Goal: Information Seeking & Learning: Learn about a topic

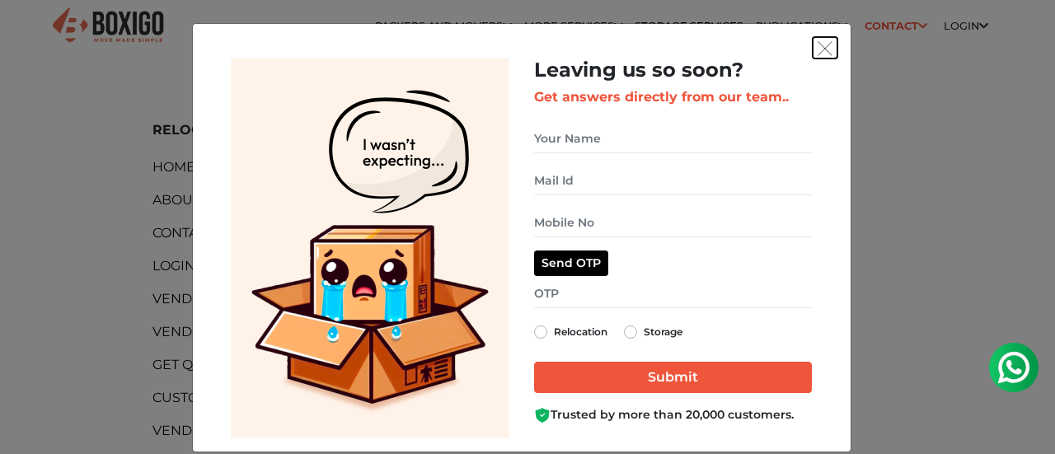
click at [813, 41] on button "get free quote dialog" at bounding box center [825, 47] width 25 height 21
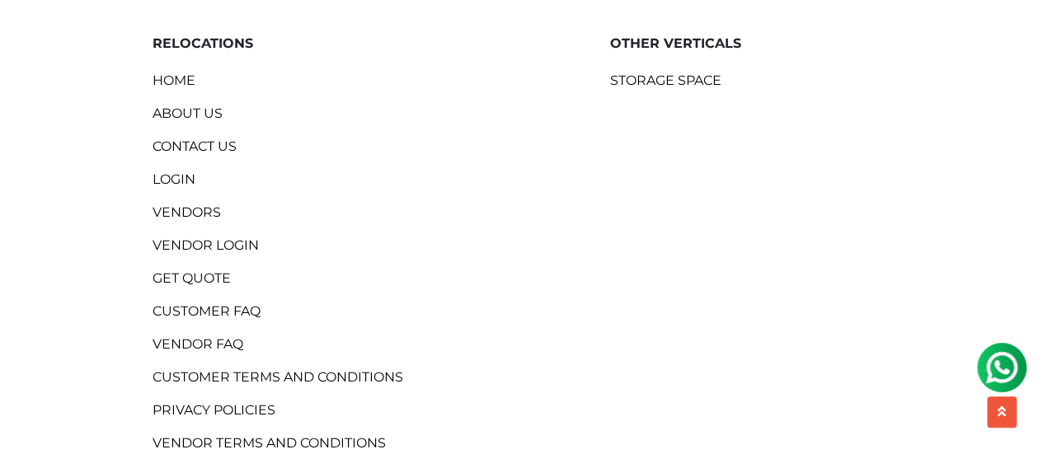
scroll to position [81, 0]
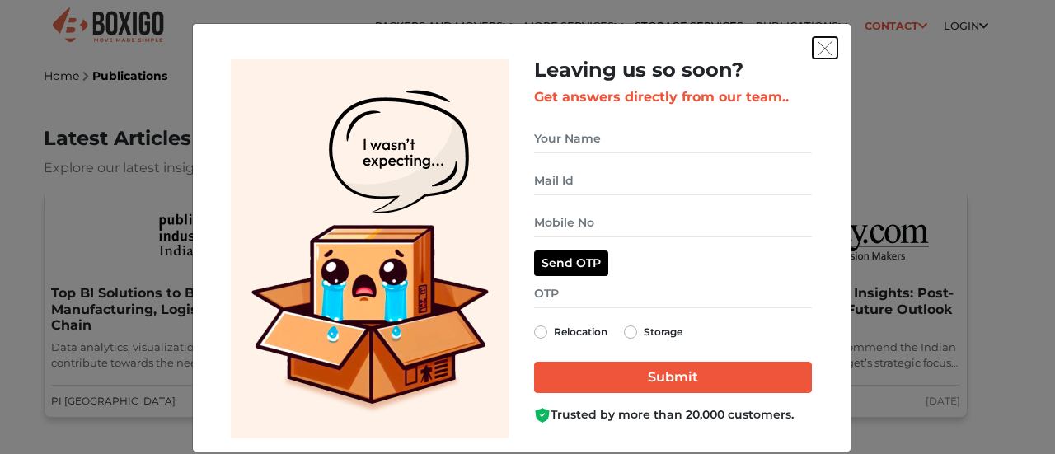
click at [818, 49] on img "get free quote dialog" at bounding box center [825, 48] width 15 height 15
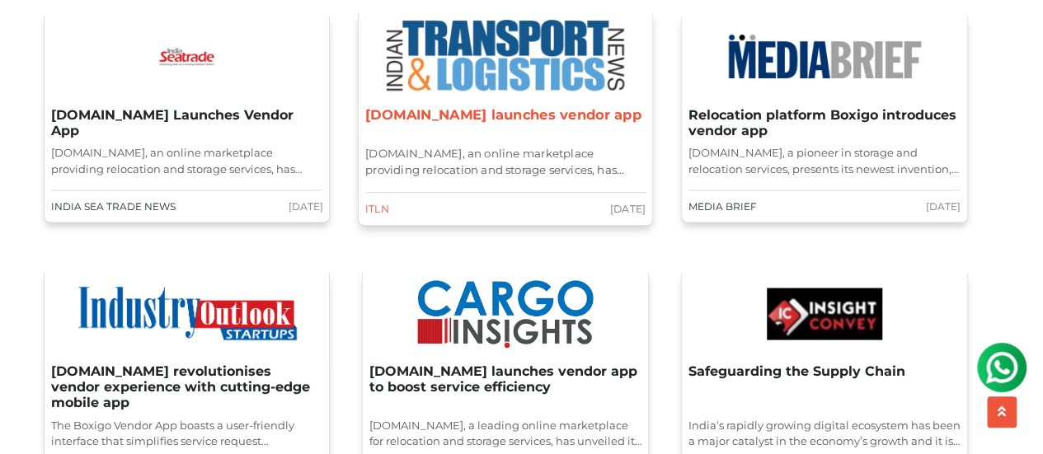
scroll to position [1591, 0]
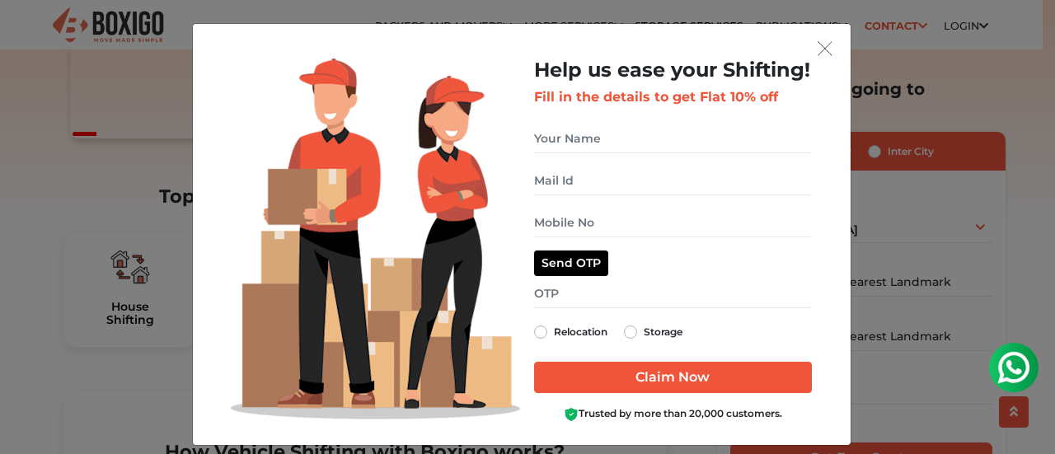
drag, startPoint x: 546, startPoint y: 413, endPoint x: 570, endPoint y: 411, distance: 24.0
click at [567, 411] on div "Trusted by more than 20,000 customers." at bounding box center [673, 414] width 278 height 16
click at [564, 418] on img "get free quote dialog" at bounding box center [571, 414] width 15 height 15
click at [575, 419] on div "Trusted by more than 20,000 customers." at bounding box center [673, 414] width 278 height 16
drag, startPoint x: 570, startPoint y: 408, endPoint x: 558, endPoint y: 411, distance: 12.8
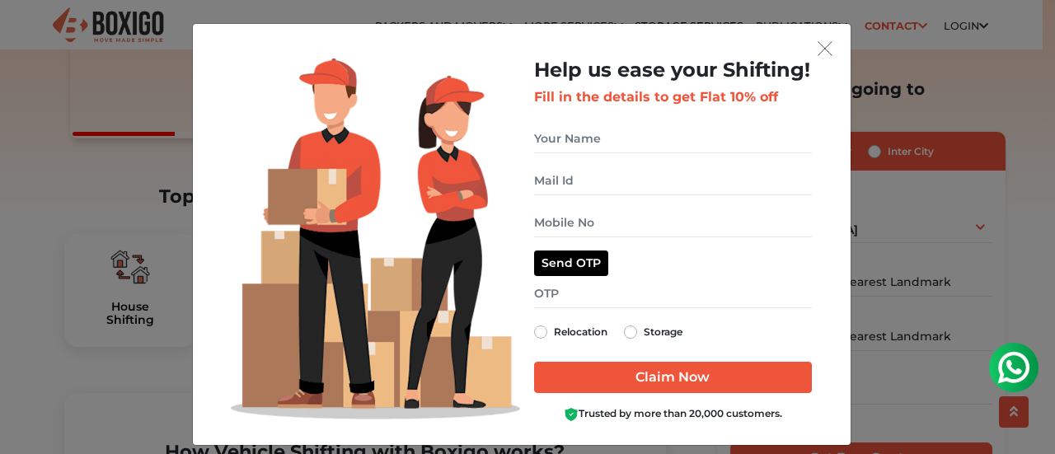
click at [558, 411] on div "Trusted by more than 20,000 customers." at bounding box center [673, 414] width 278 height 16
click at [570, 414] on div "Trusted by more than 20,000 customers." at bounding box center [673, 414] width 278 height 16
drag, startPoint x: 570, startPoint y: 411, endPoint x: 557, endPoint y: 411, distance: 13.2
click at [557, 411] on div "Trusted by more than 20,000 customers." at bounding box center [673, 414] width 278 height 16
click at [575, 413] on div "Trusted by more than 20,000 customers." at bounding box center [673, 414] width 278 height 16
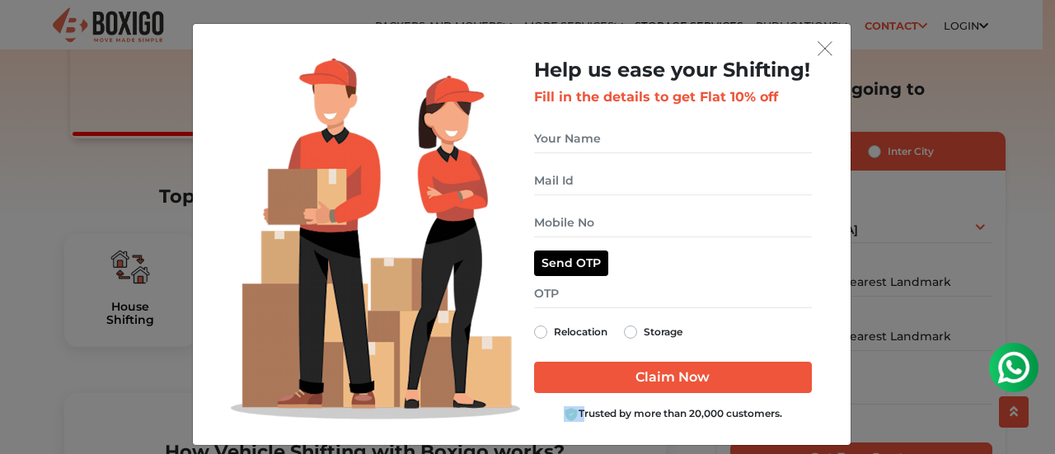
drag, startPoint x: 572, startPoint y: 410, endPoint x: 558, endPoint y: 413, distance: 14.4
click at [558, 413] on div "Trusted by more than 20,000 customers." at bounding box center [673, 414] width 278 height 16
click at [586, 415] on div "Trusted by more than 20,000 customers." at bounding box center [673, 414] width 278 height 16
drag, startPoint x: 570, startPoint y: 416, endPoint x: 549, endPoint y: 412, distance: 21.0
click at [549, 412] on div "Trusted by more than 20,000 customers." at bounding box center [673, 414] width 278 height 16
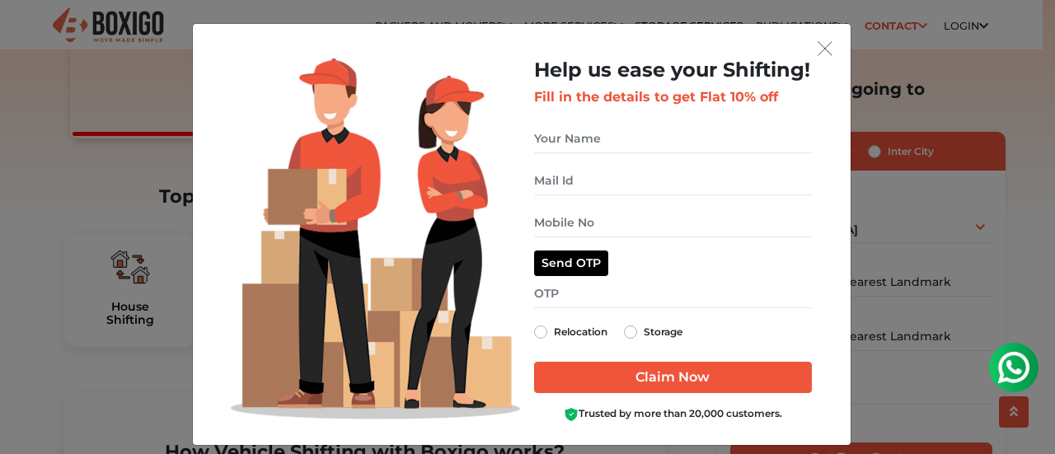
click at [830, 35] on div "Help us ease your Shifting! Fill in the details to get Flat 10% off Relocation …" at bounding box center [522, 234] width 658 height 421
click at [818, 43] on img "get free quote dialog" at bounding box center [825, 48] width 15 height 15
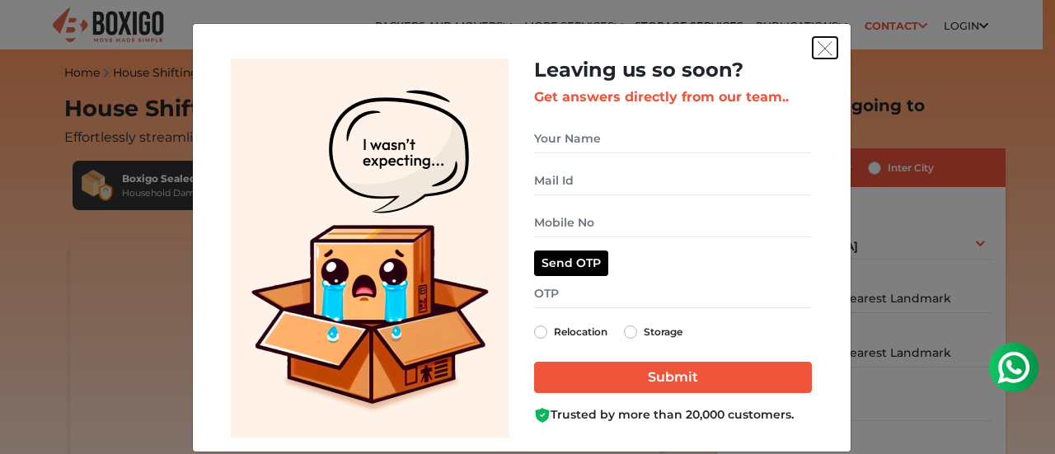
click at [818, 46] on img "get free quote dialog" at bounding box center [825, 48] width 15 height 15
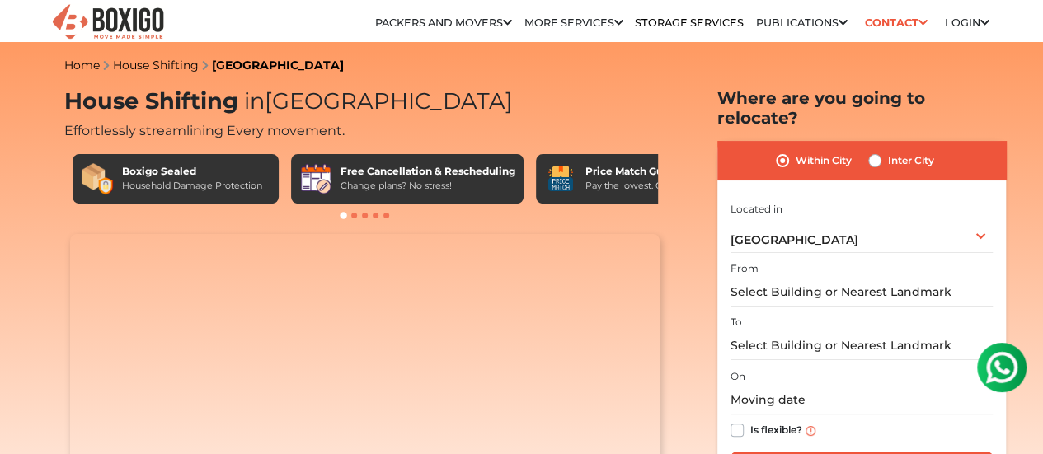
drag, startPoint x: 640, startPoint y: 89, endPoint x: 621, endPoint y: 4, distance: 86.8
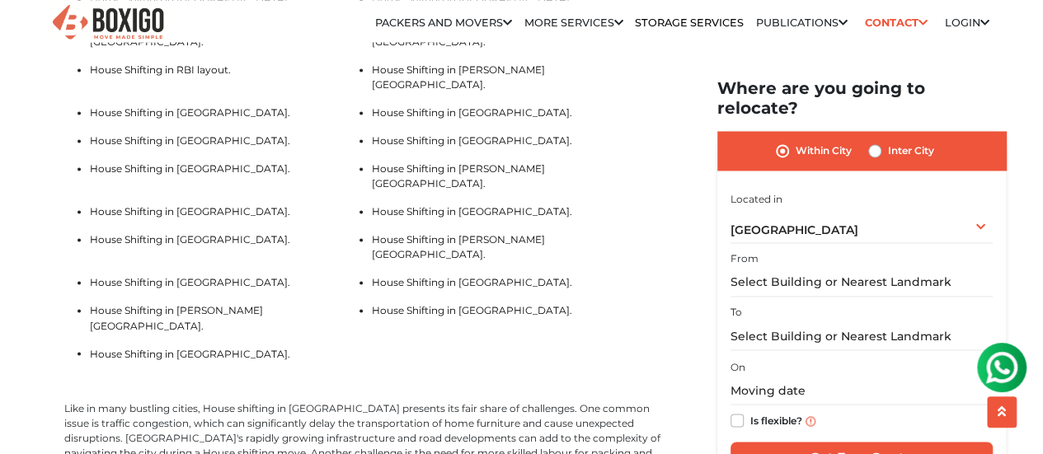
scroll to position [4772, 0]
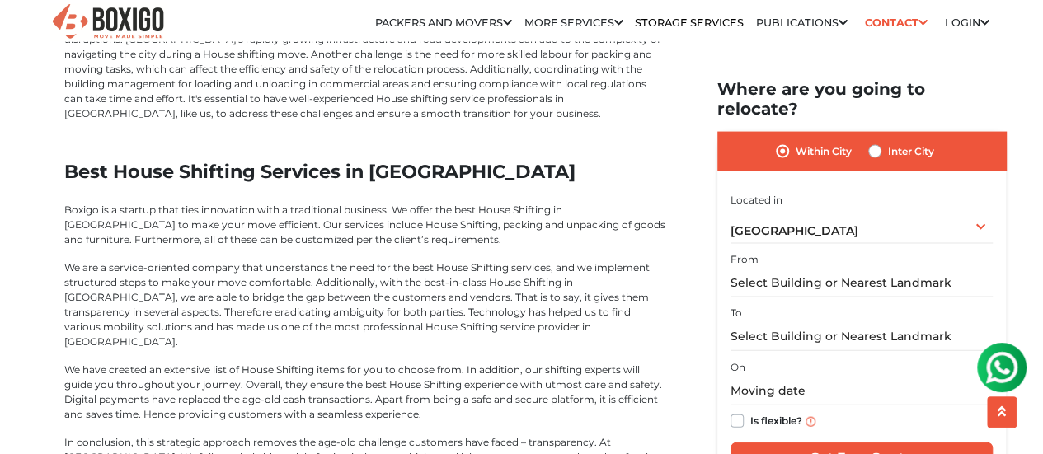
click at [427, 260] on p "We are a service-oriented company that understands the need for the best House …" at bounding box center [365, 304] width 602 height 89
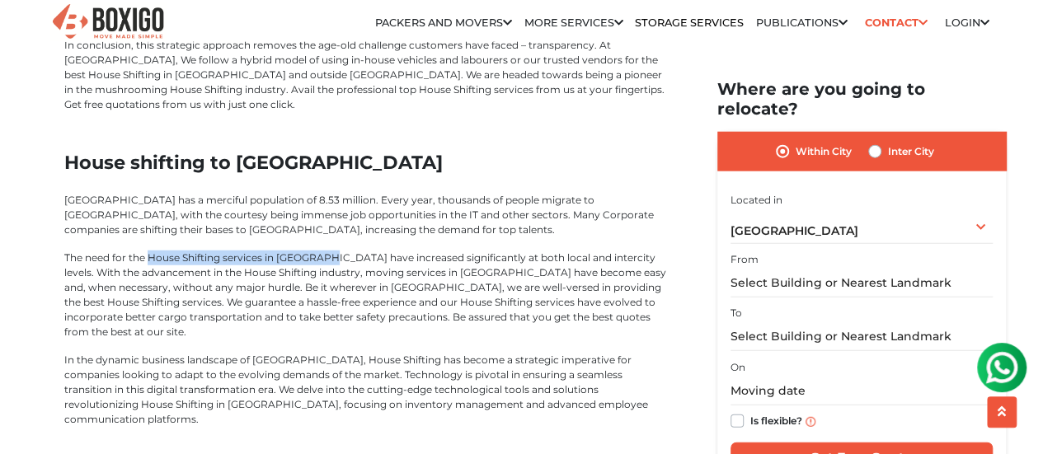
drag, startPoint x: 148, startPoint y: 116, endPoint x: 326, endPoint y: 114, distance: 178.9
click at [326, 251] on p "The need for the House Shifting services in Bangalore have increased significan…" at bounding box center [365, 295] width 602 height 89
click at [273, 251] on p "The need for the House Shifting services in Bangalore have increased significan…" at bounding box center [365, 295] width 602 height 89
click at [270, 251] on p "The need for the House Shifting services in Bangalore have increased significan…" at bounding box center [365, 295] width 602 height 89
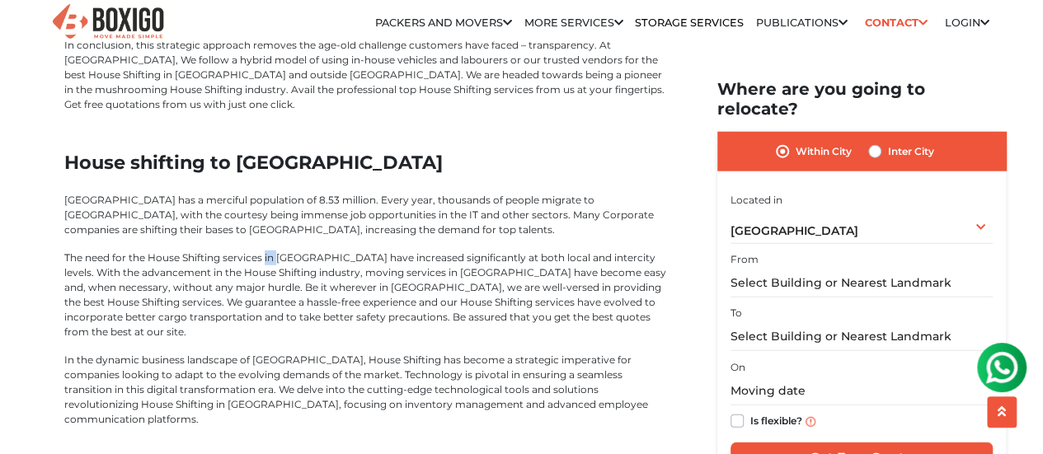
click at [270, 251] on p "The need for the House Shifting services in Bangalore have increased significan…" at bounding box center [365, 295] width 602 height 89
click at [330, 251] on p "The need for the House Shifting services in Bangalore have increased significan…" at bounding box center [365, 295] width 602 height 89
drag, startPoint x: 328, startPoint y: 116, endPoint x: 150, endPoint y: 115, distance: 178.0
click at [150, 251] on p "The need for the House Shifting services in Bangalore have increased significan…" at bounding box center [365, 295] width 602 height 89
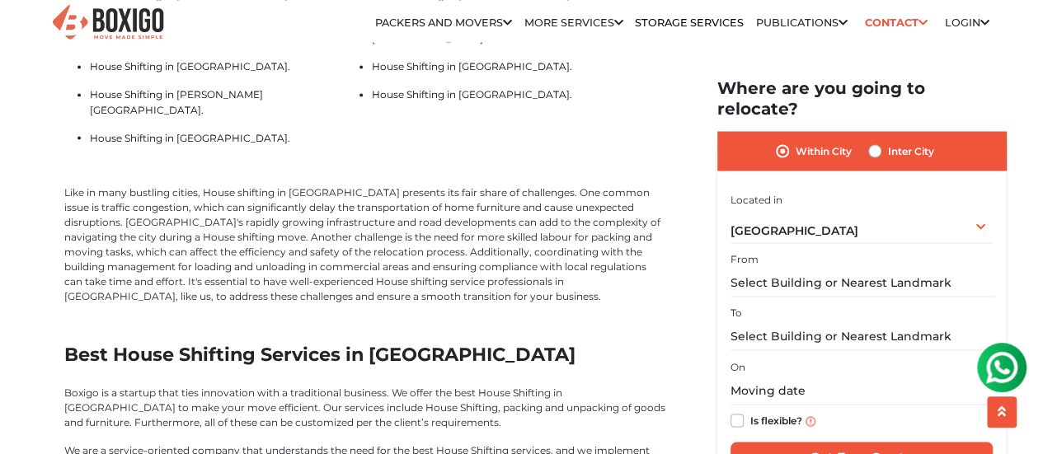
click at [364, 185] on p "Like in many bustling cities, House shifting in Bangalore presents its fair sha…" at bounding box center [365, 244] width 602 height 119
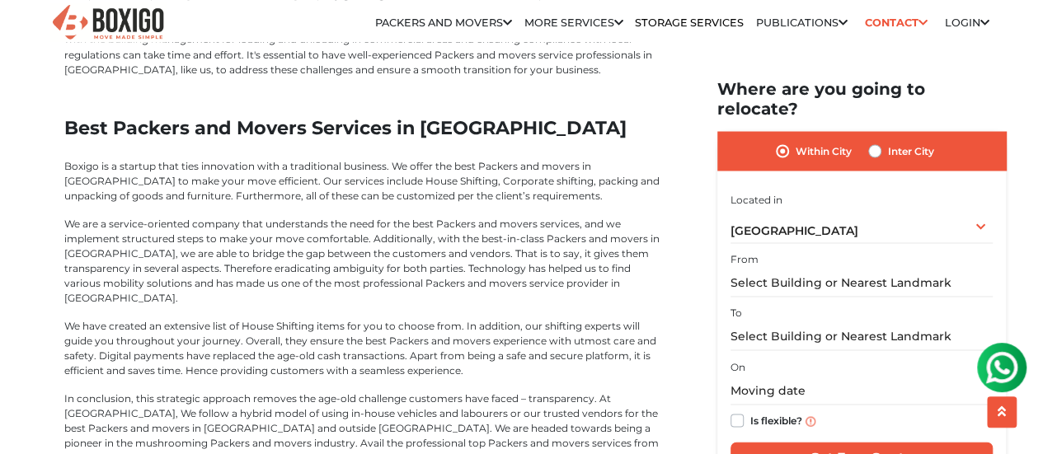
scroll to position [4638, 0]
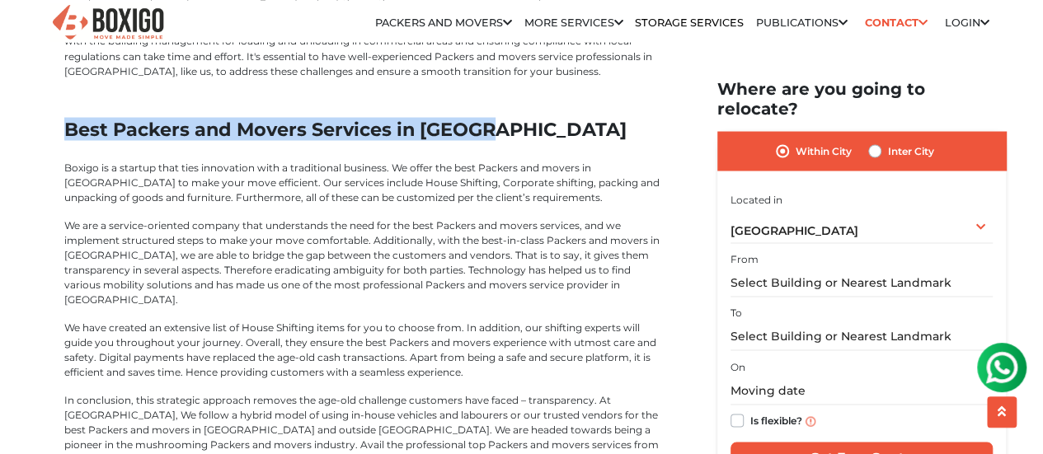
drag, startPoint x: 66, startPoint y: 146, endPoint x: 503, endPoint y: 157, distance: 437.0
click at [503, 140] on h2 "Best Packers and Movers Services in [GEOGRAPHIC_DATA]" at bounding box center [365, 129] width 602 height 22
click at [150, 140] on h2 "Best Packers and Movers Services in [GEOGRAPHIC_DATA]" at bounding box center [365, 129] width 602 height 22
drag, startPoint x: 55, startPoint y: 156, endPoint x: 507, endPoint y: 154, distance: 451.7
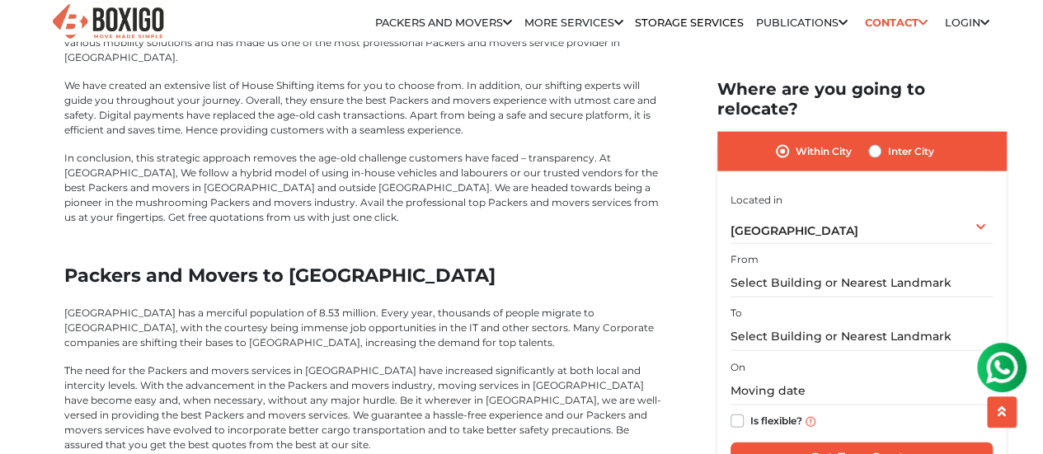
scroll to position [4881, 0]
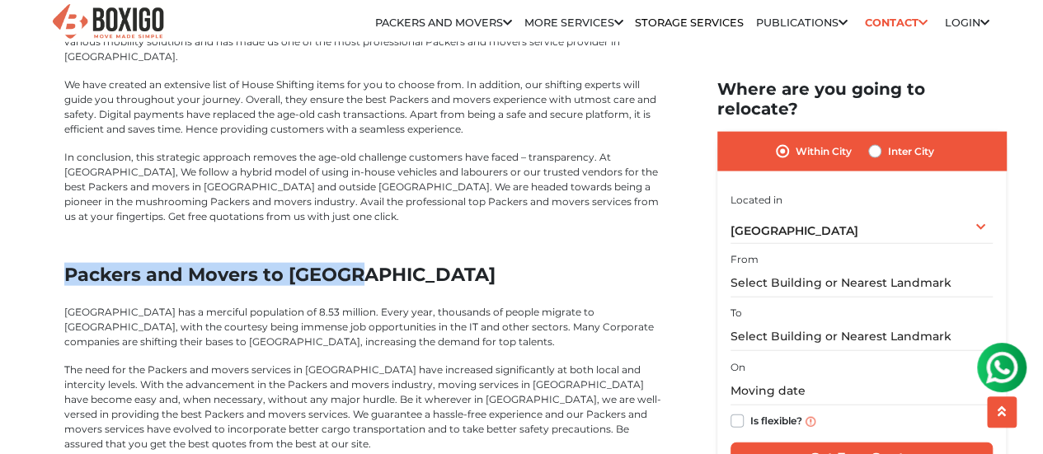
drag, startPoint x: 59, startPoint y: 282, endPoint x: 396, endPoint y: 288, distance: 337.2
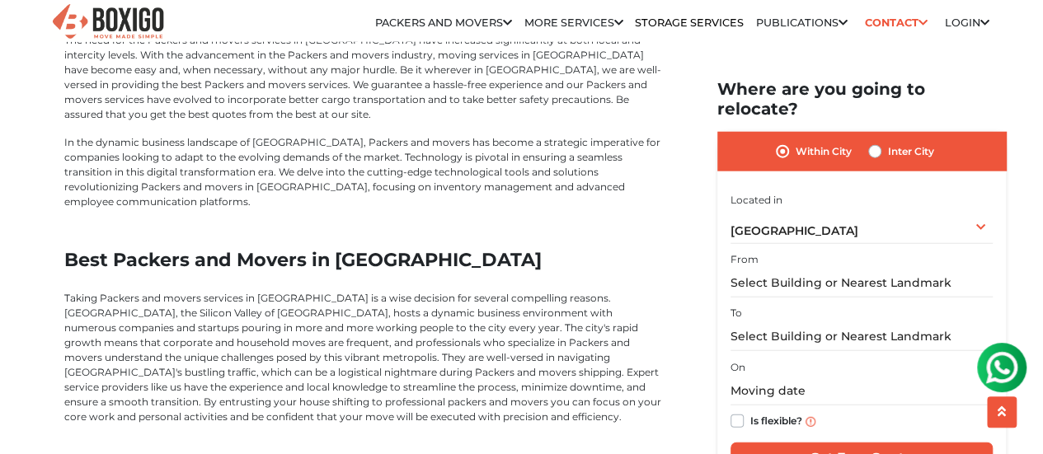
scroll to position [5218, 0]
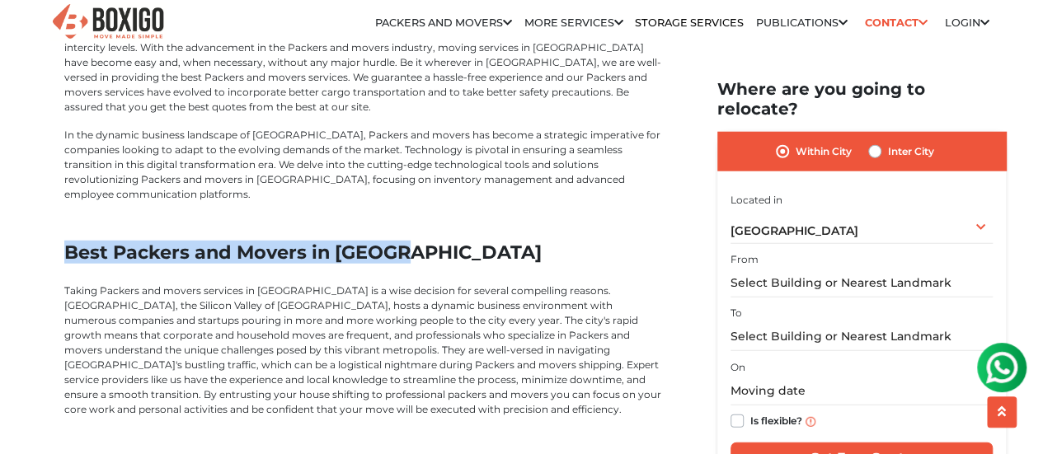
drag, startPoint x: 63, startPoint y: 241, endPoint x: 432, endPoint y: 241, distance: 369.3
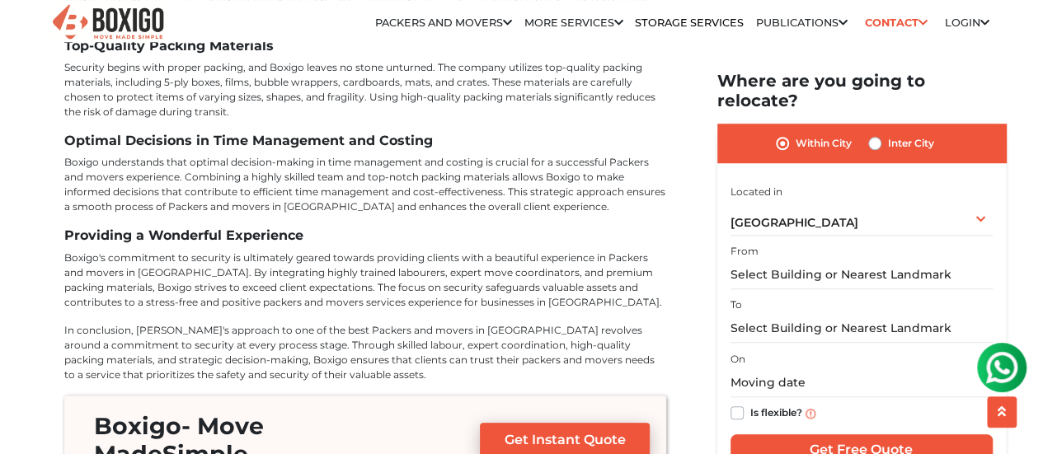
scroll to position [6832, 0]
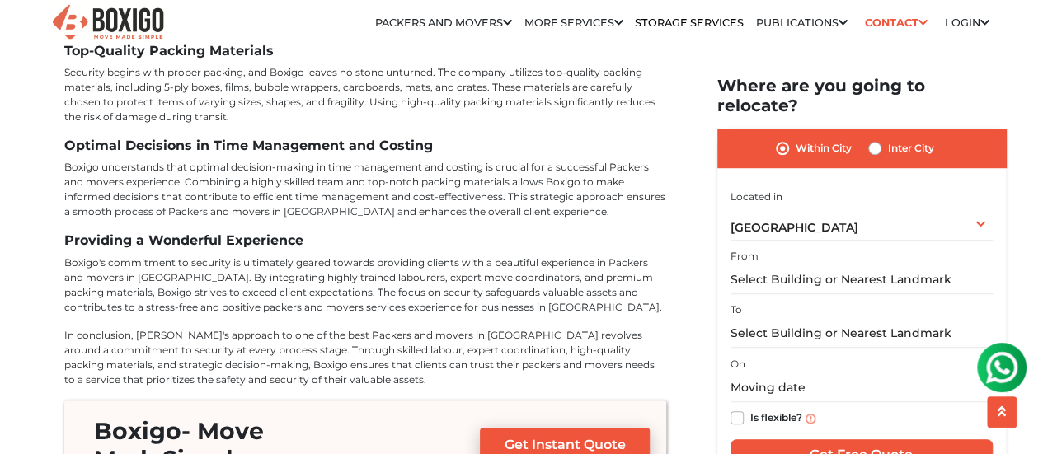
click at [284, 359] on p "In conclusion, [PERSON_NAME]'s approach to one of the best Packers and movers i…" at bounding box center [365, 357] width 602 height 59
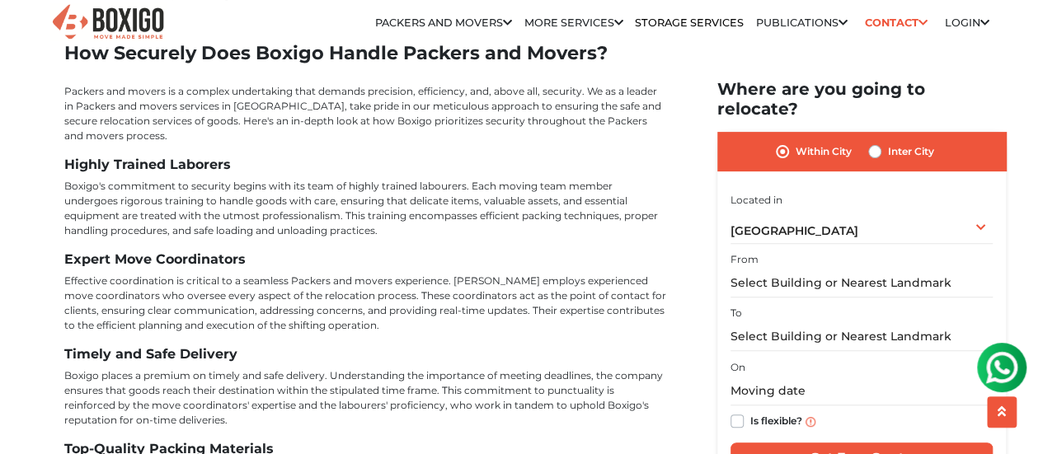
scroll to position [6036, 0]
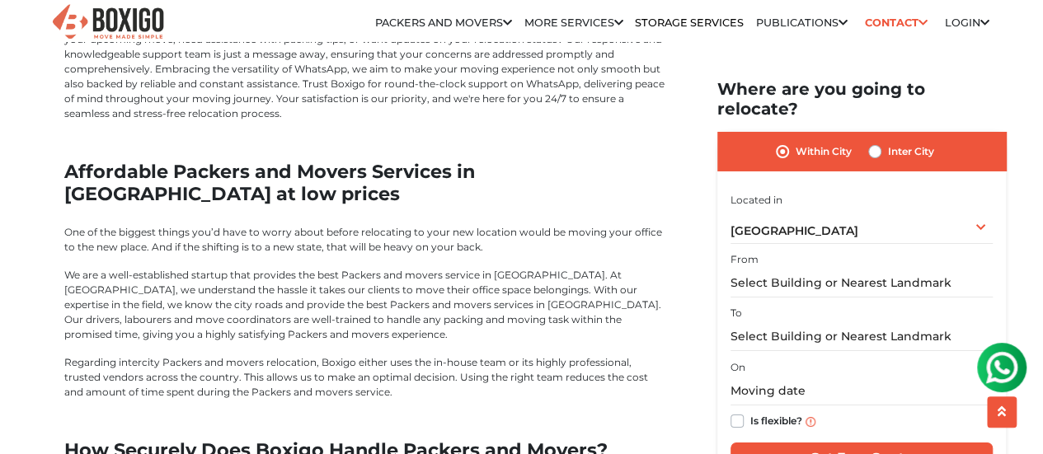
click at [448, 161] on h2 "Affordable Packers and Movers Services in Mumbai at low prices" at bounding box center [365, 183] width 602 height 45
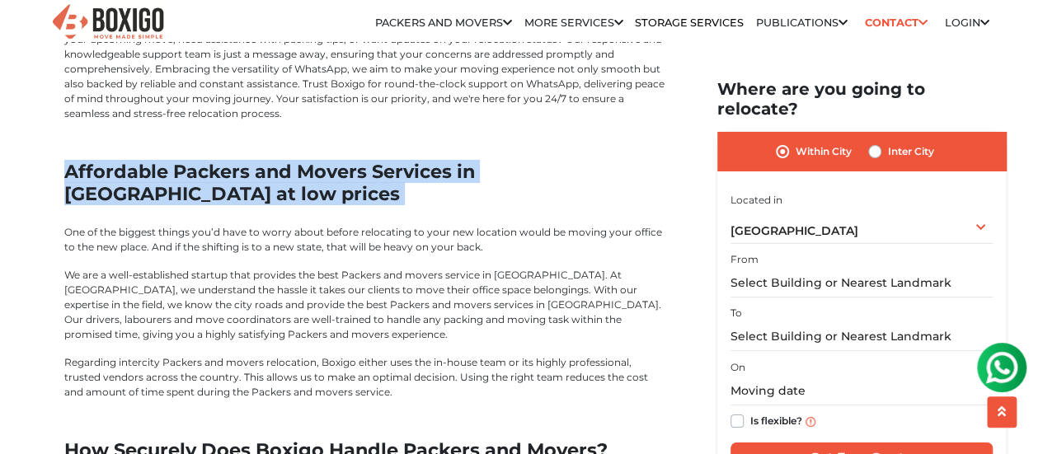
click at [448, 161] on h2 "Affordable Packers and Movers Services in Mumbai at low prices" at bounding box center [365, 183] width 602 height 45
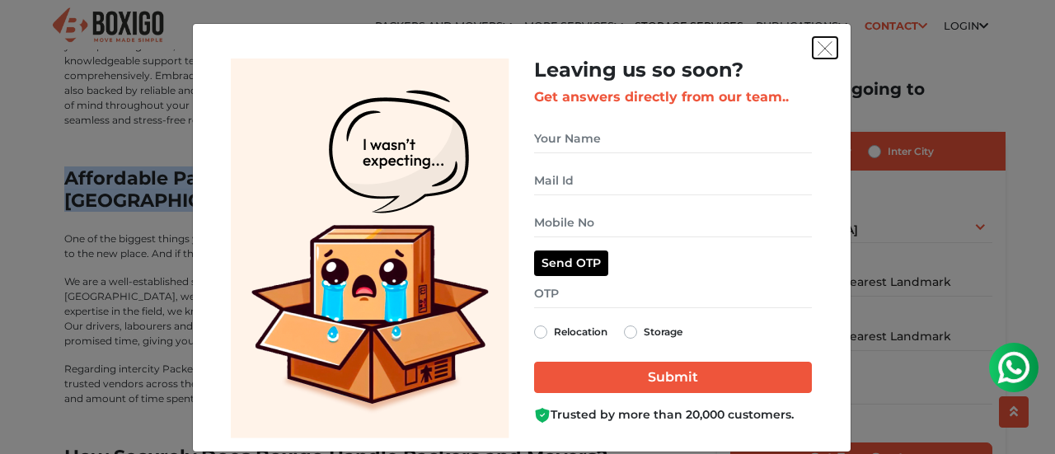
click at [818, 46] on img "get free quote dialog" at bounding box center [825, 48] width 15 height 15
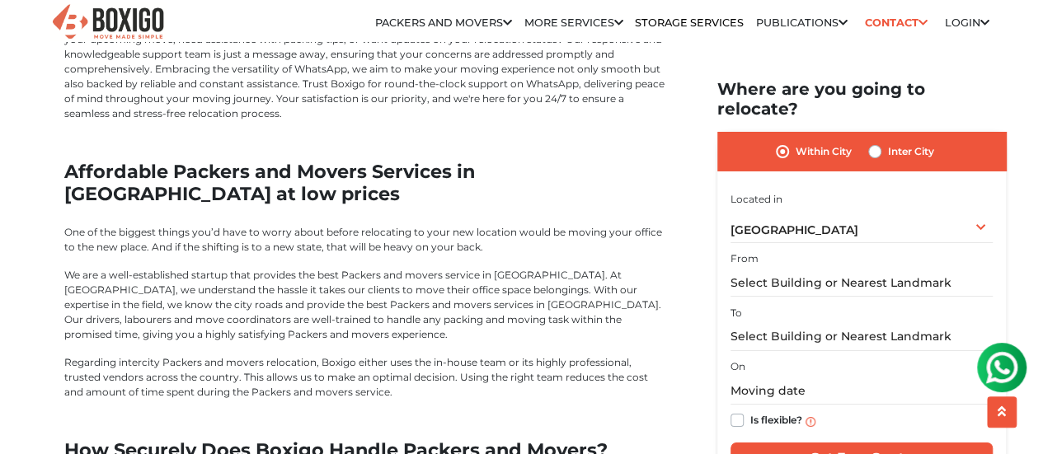
click at [559, 269] on p "We are a well-established startup that provides the best Packers and movers ser…" at bounding box center [365, 305] width 602 height 74
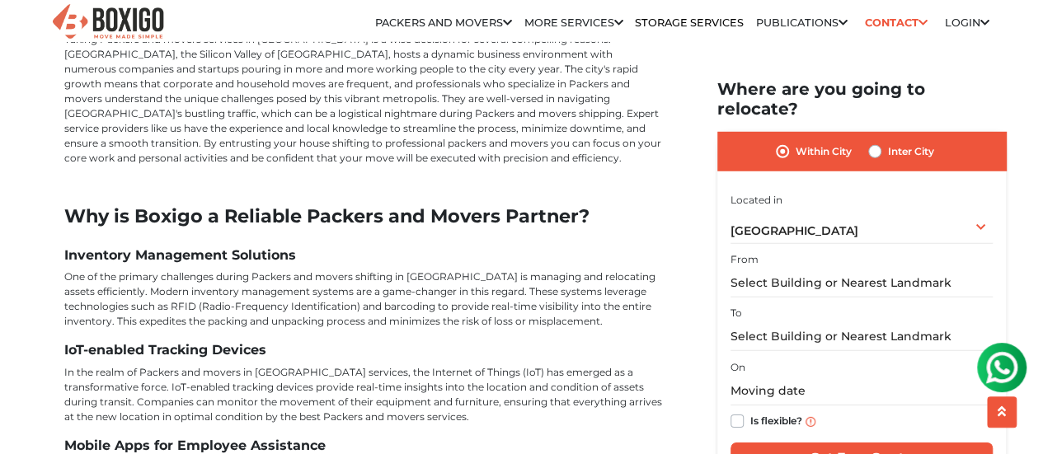
scroll to position [5465, 0]
